Goal: Information Seeking & Learning: Understand process/instructions

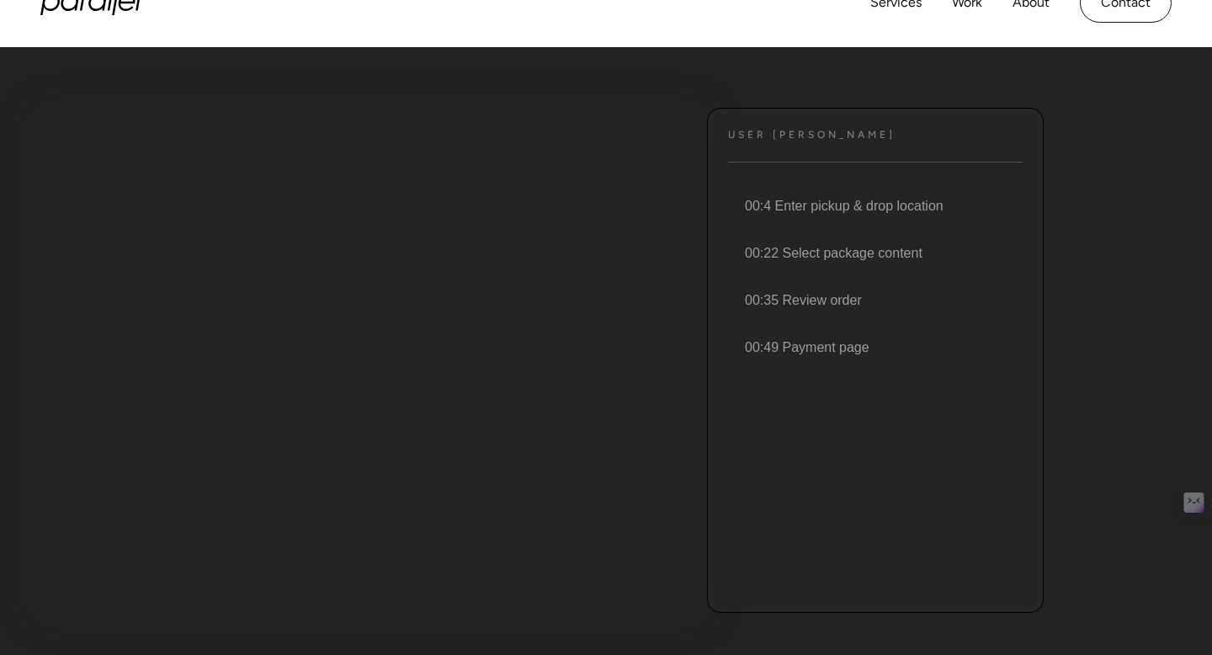
scroll to position [171, 0]
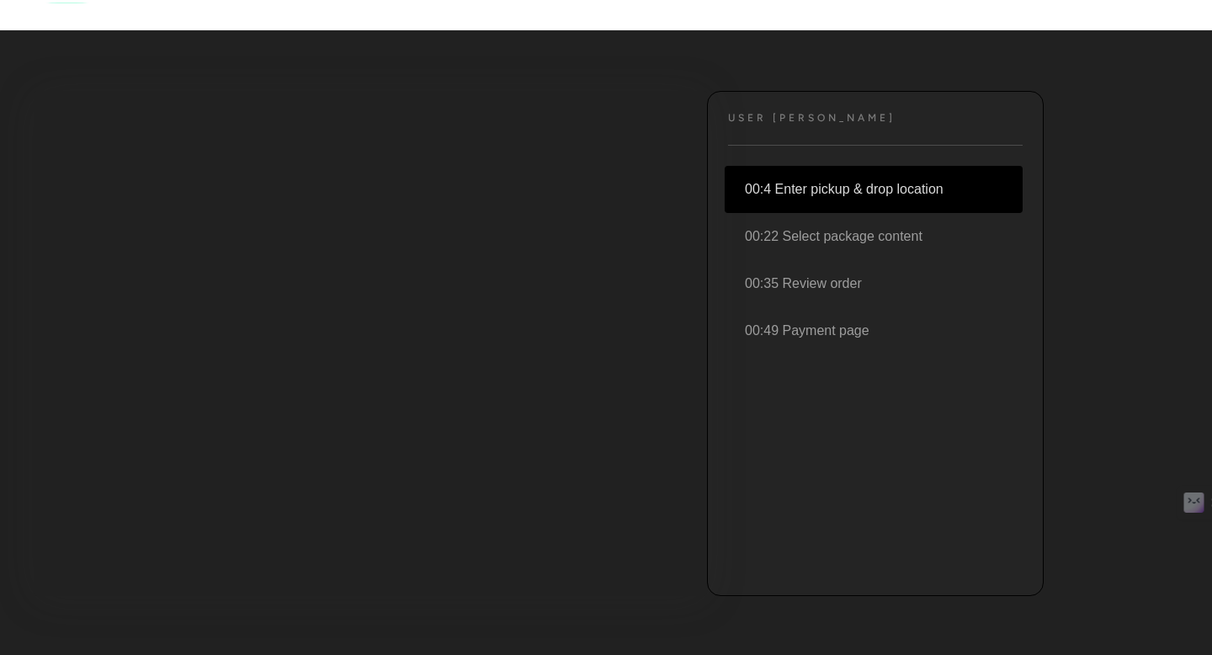
click at [828, 184] on li "00:4 Enter pickup & drop location" at bounding box center [874, 189] width 298 height 47
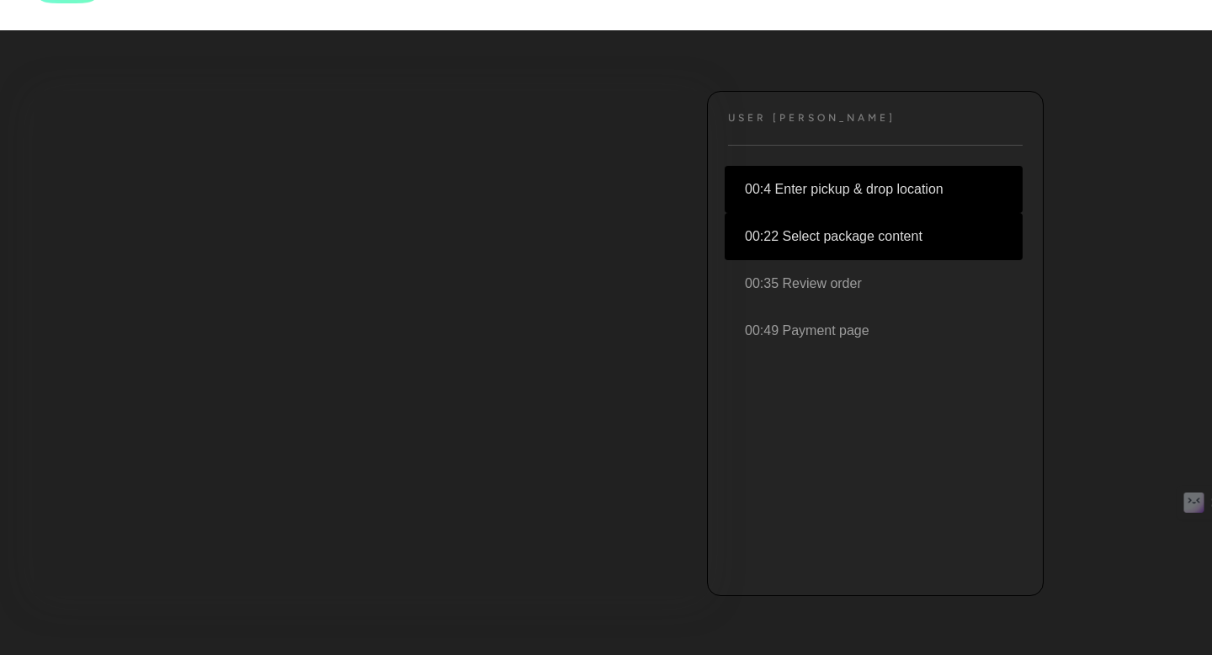
click at [818, 226] on li "00:22 Select package content" at bounding box center [874, 236] width 298 height 47
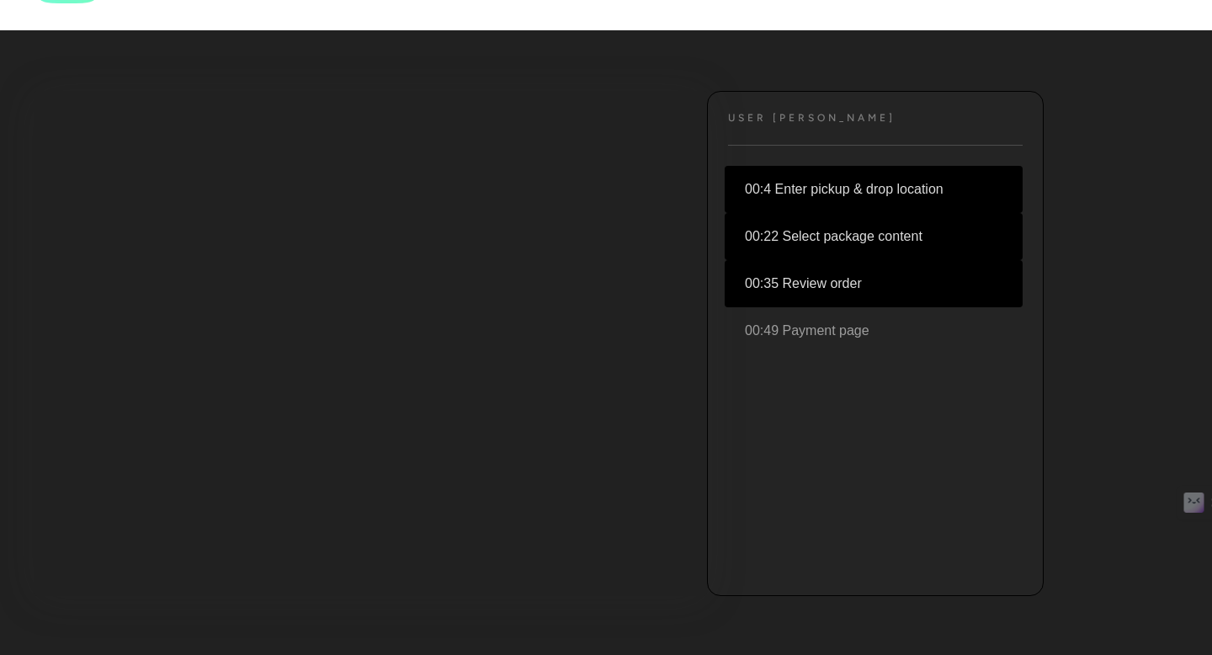
click at [823, 286] on li "00:35 Review order" at bounding box center [874, 283] width 298 height 47
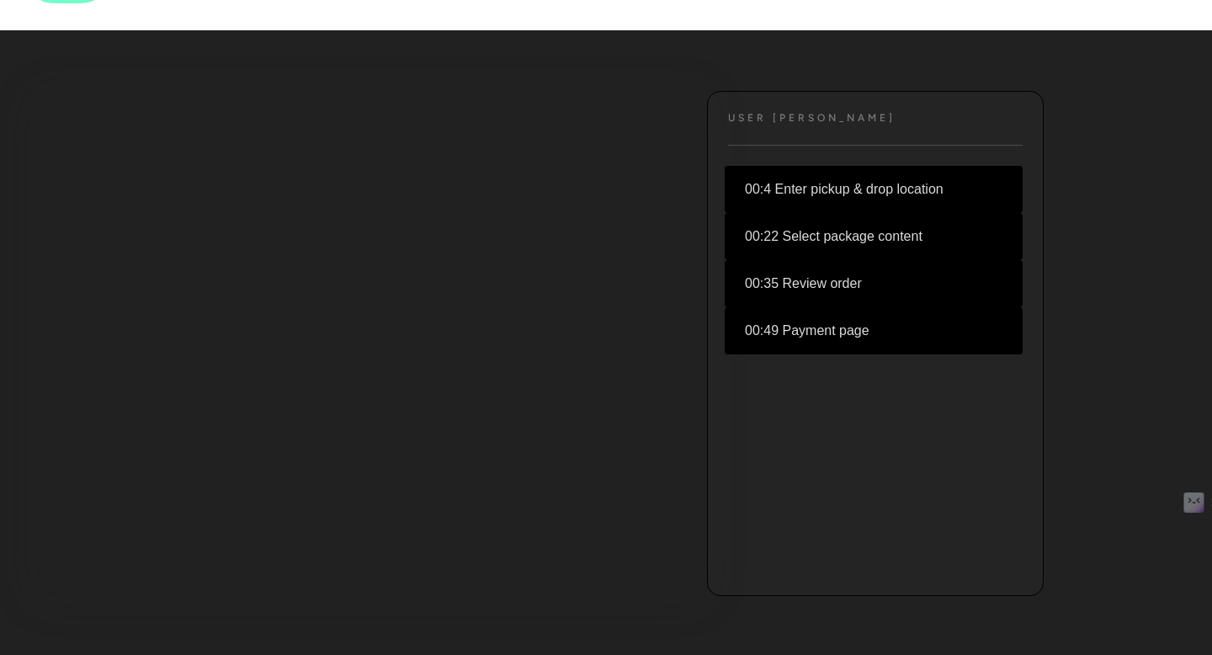
click at [823, 338] on li "00:49 Payment page" at bounding box center [874, 330] width 298 height 47
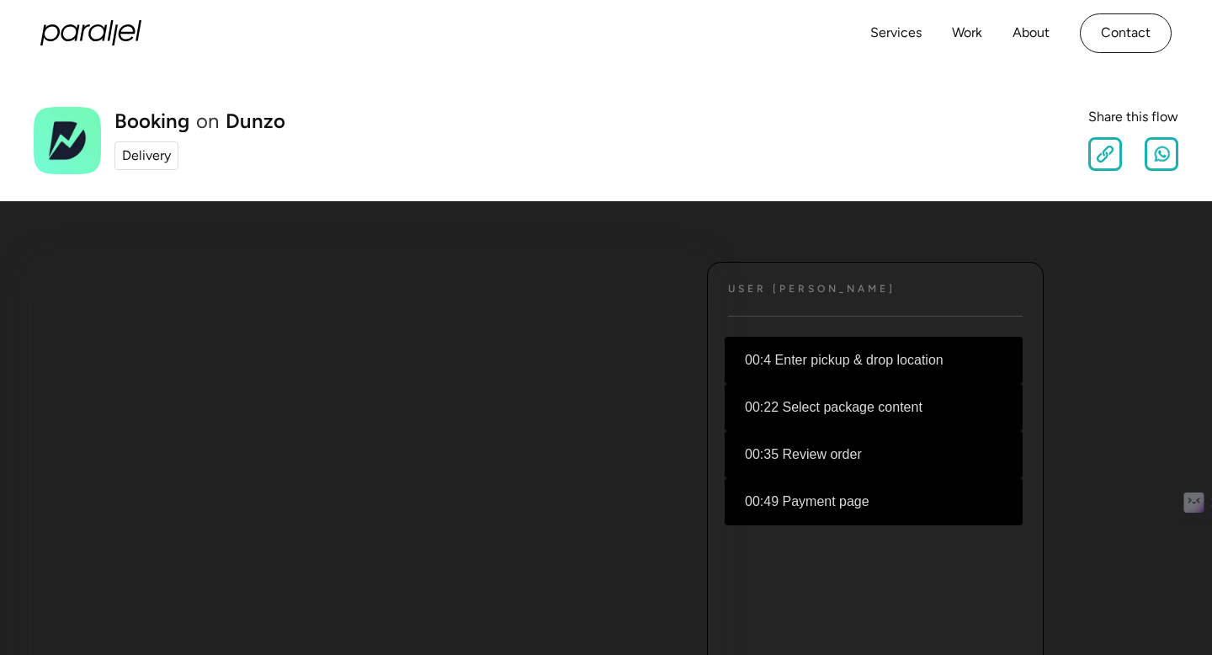
click at [146, 152] on div "Delivery" at bounding box center [146, 156] width 49 height 20
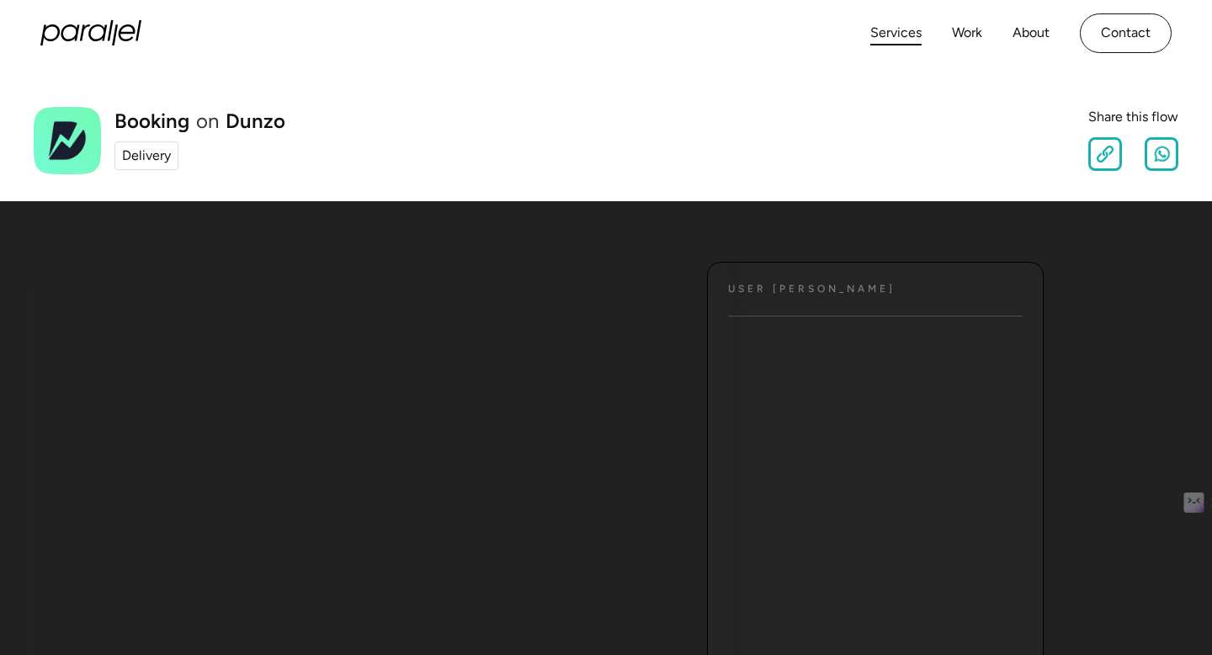
click at [908, 27] on link "Services" at bounding box center [896, 33] width 51 height 24
